Goal: Transaction & Acquisition: Purchase product/service

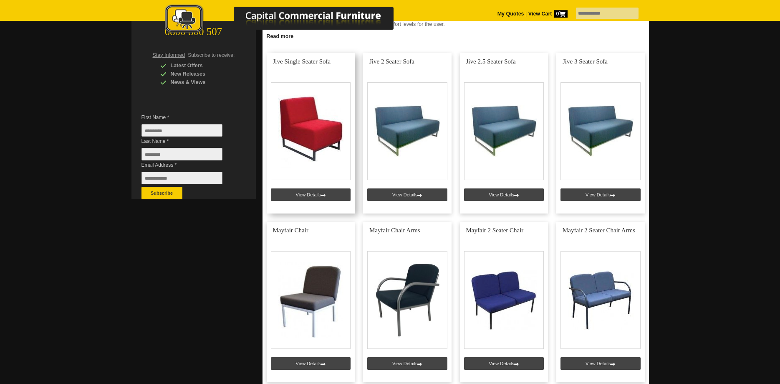
scroll to position [160, 0]
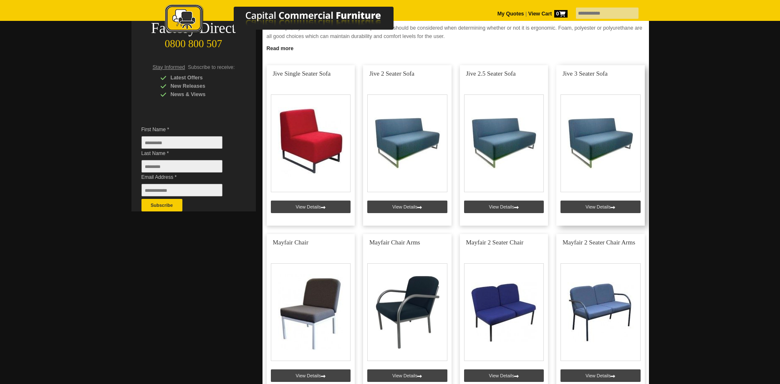
click at [581, 203] on link at bounding box center [600, 145] width 88 height 160
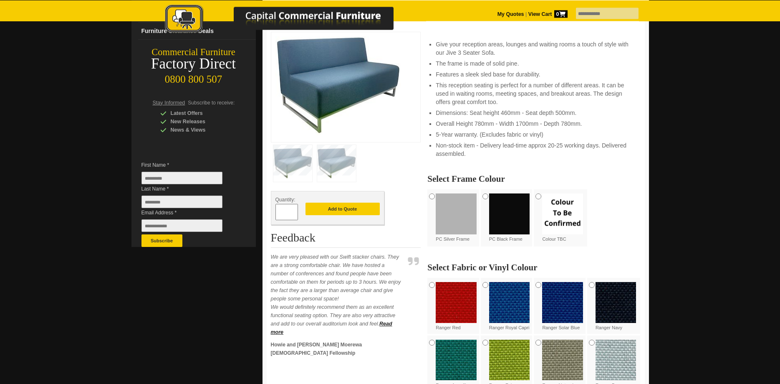
scroll to position [160, 0]
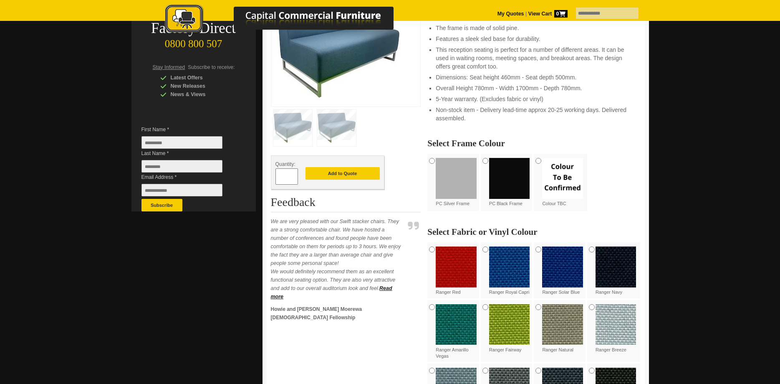
click at [507, 180] on img at bounding box center [509, 178] width 41 height 41
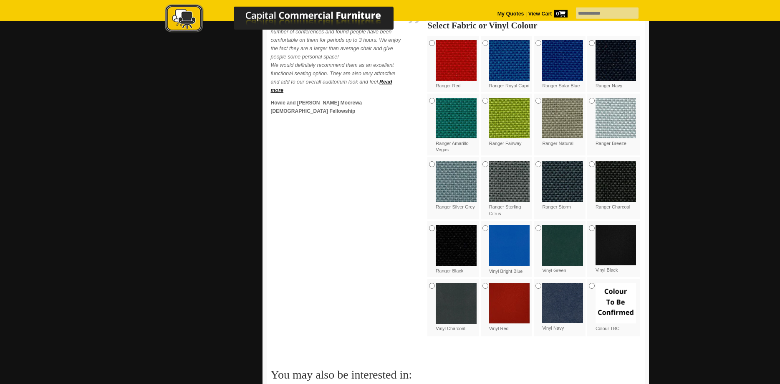
scroll to position [401, 0]
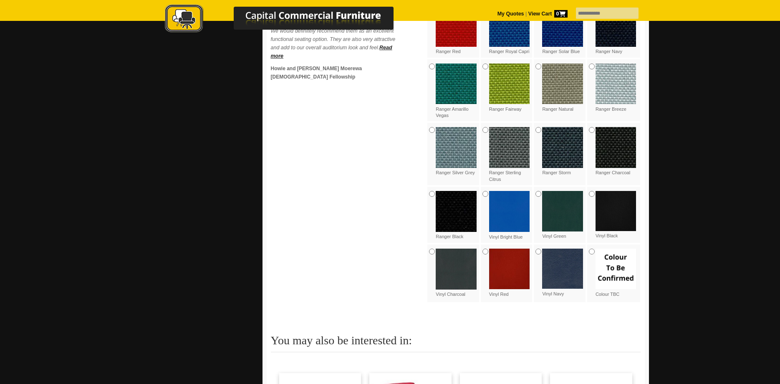
click at [622, 211] on img at bounding box center [616, 211] width 41 height 40
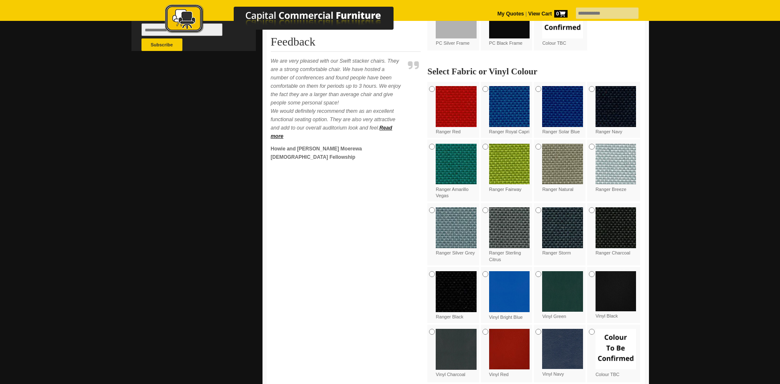
scroll to position [200, 0]
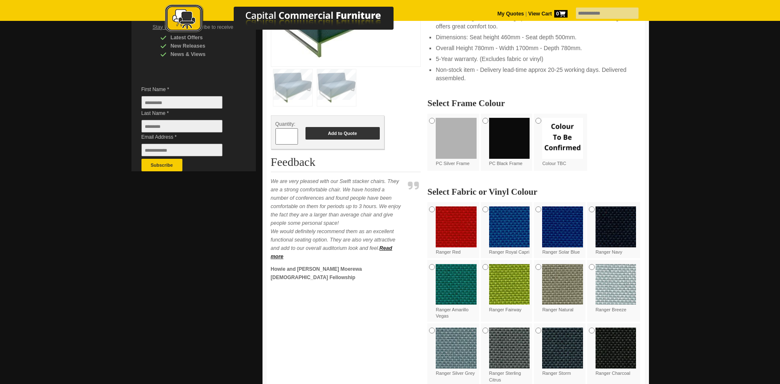
click at [340, 131] on button "Add to Quote" at bounding box center [343, 133] width 74 height 13
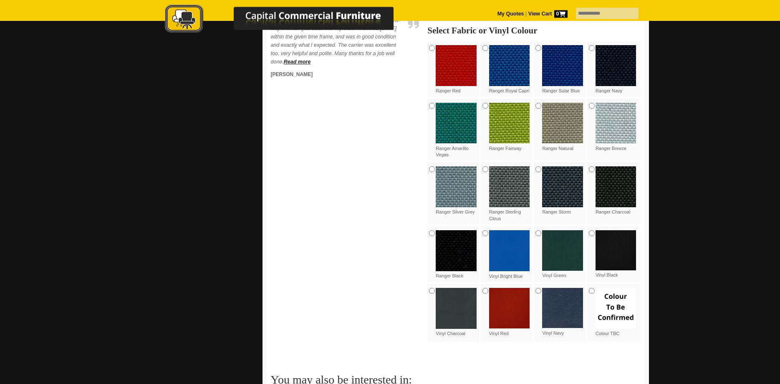
scroll to position [441, 0]
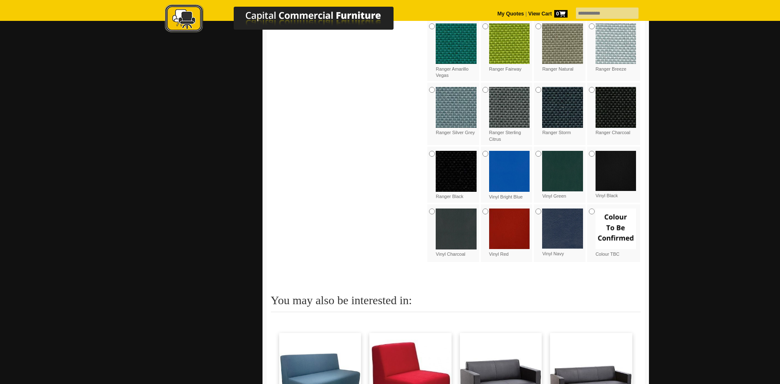
click at [595, 154] on div "Vinyl Black" at bounding box center [613, 175] width 53 height 57
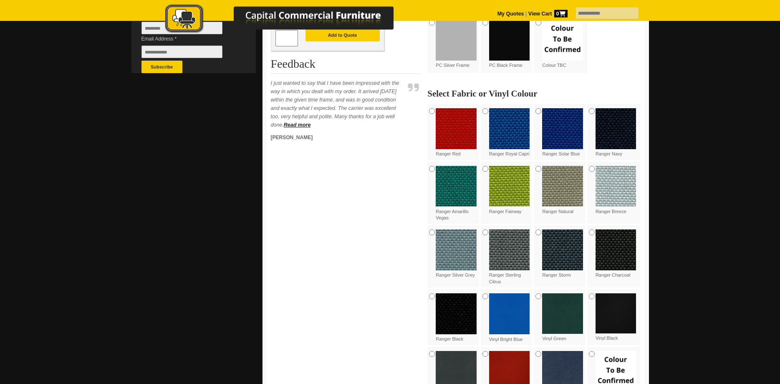
scroll to position [240, 0]
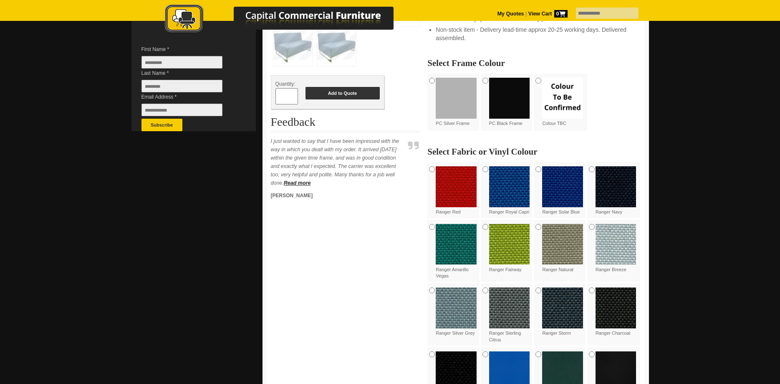
click at [338, 92] on button "Add to Quote" at bounding box center [343, 93] width 74 height 13
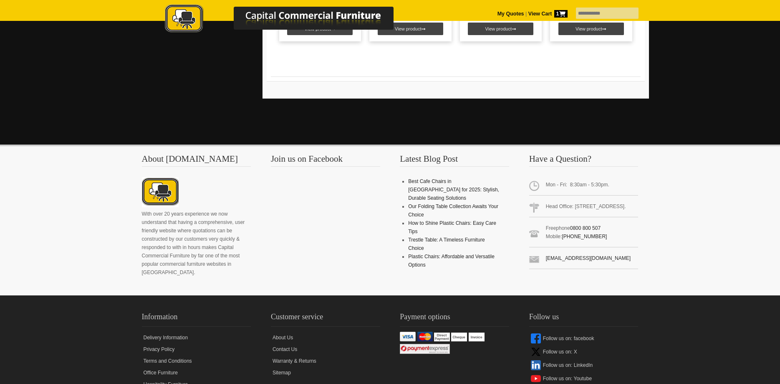
scroll to position [925, 0]
